Goal: Task Accomplishment & Management: Manage account settings

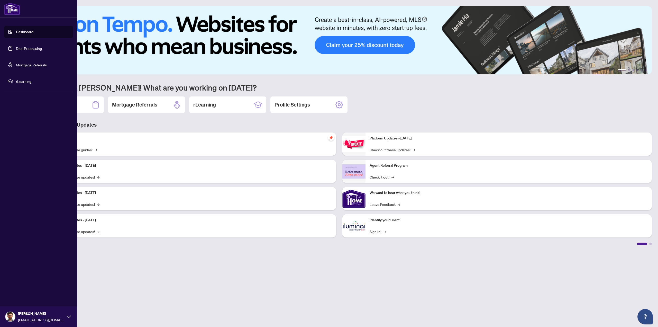
click at [19, 51] on link "Deal Processing" at bounding box center [29, 48] width 26 height 5
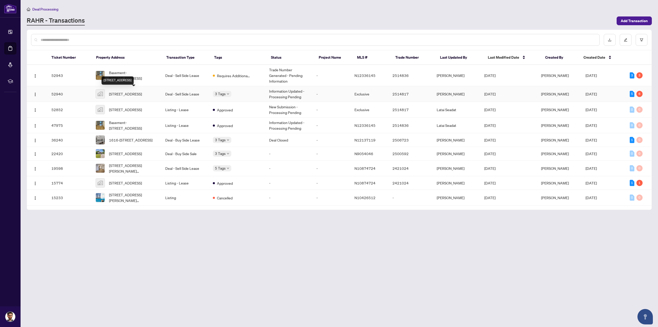
click at [124, 95] on span "[STREET_ADDRESS]" at bounding box center [125, 94] width 33 height 6
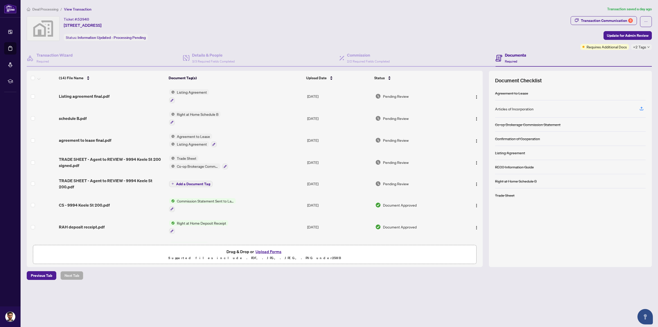
click at [500, 110] on div "Articles of Incorporation" at bounding box center [514, 109] width 39 height 6
click at [640, 109] on icon "button" at bounding box center [641, 108] width 5 height 5
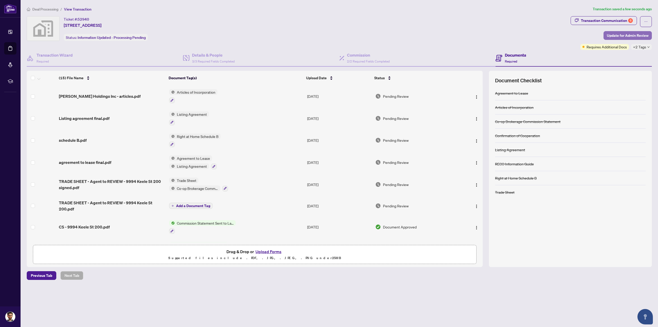
click at [636, 35] on span "Update for Admin Review" at bounding box center [628, 35] width 42 height 8
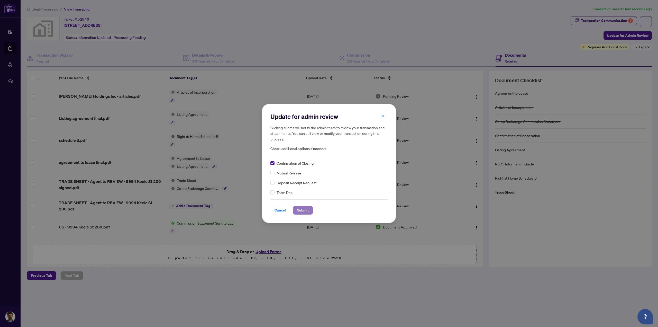
click at [306, 209] on span "Submit" at bounding box center [303, 210] width 12 height 8
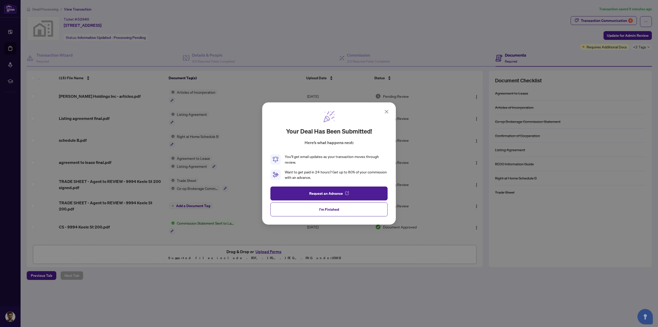
click at [388, 113] on icon at bounding box center [386, 111] width 3 height 3
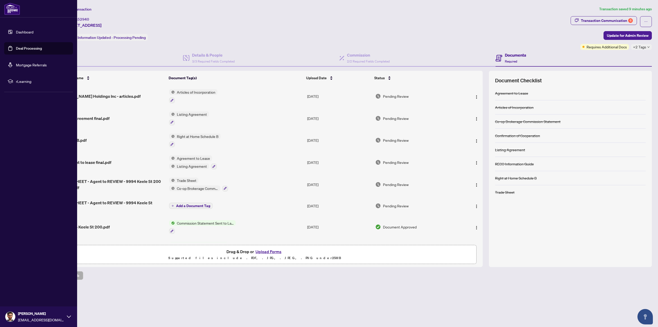
click at [22, 51] on link "Deal Processing" at bounding box center [29, 48] width 26 height 5
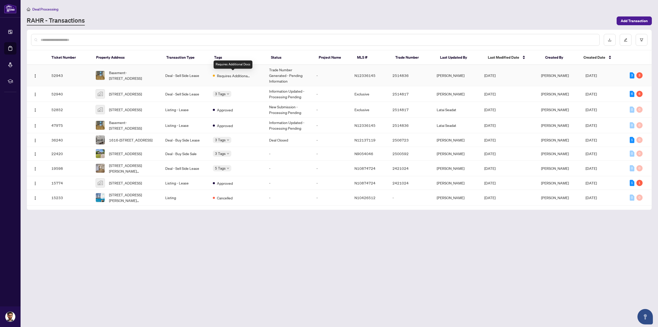
click at [241, 77] on span "Requires Additional Docs" at bounding box center [233, 76] width 33 height 6
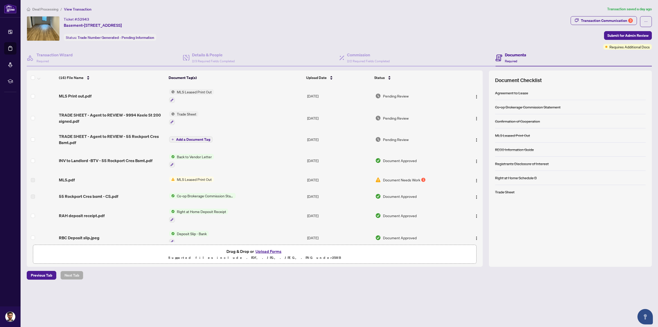
click at [193, 157] on span "Back to Vendor Letter" at bounding box center [194, 157] width 39 height 6
click at [188, 180] on span "Back to Vendor Letter" at bounding box center [187, 181] width 39 height 6
